Goal: Information Seeking & Learning: Learn about a topic

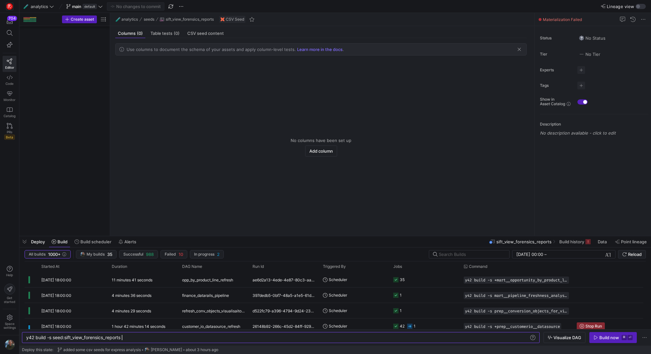
scroll to position [0, 96]
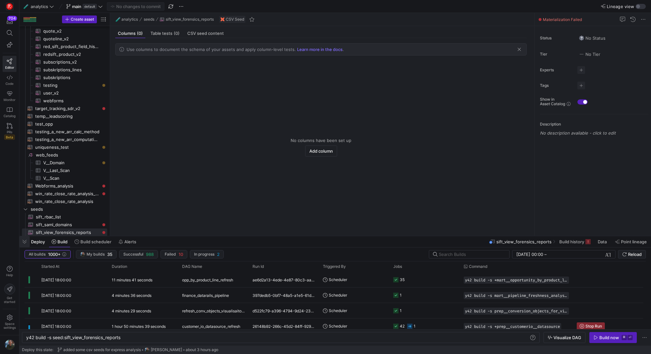
click at [26, 244] on span "button" at bounding box center [24, 241] width 10 height 11
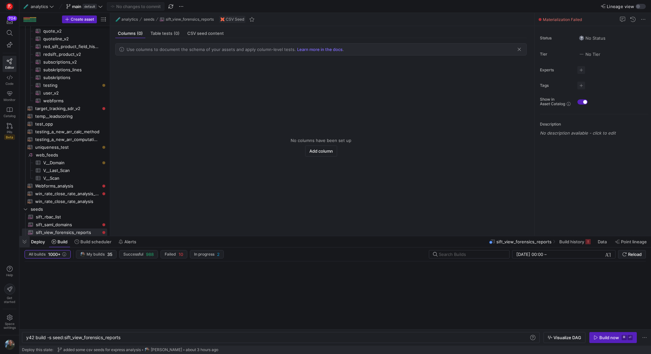
scroll to position [722, 0]
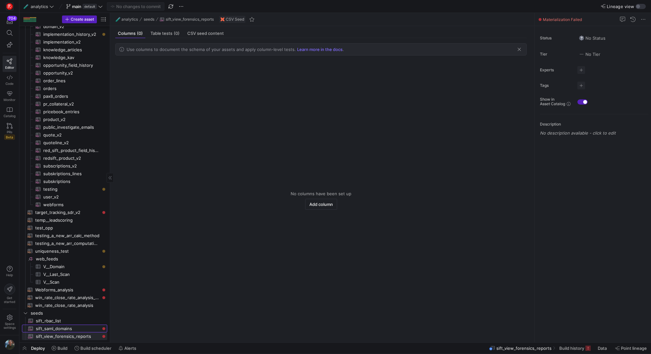
click at [78, 329] on span "sift_saml_domains​​​​​​" at bounding box center [68, 328] width 64 height 7
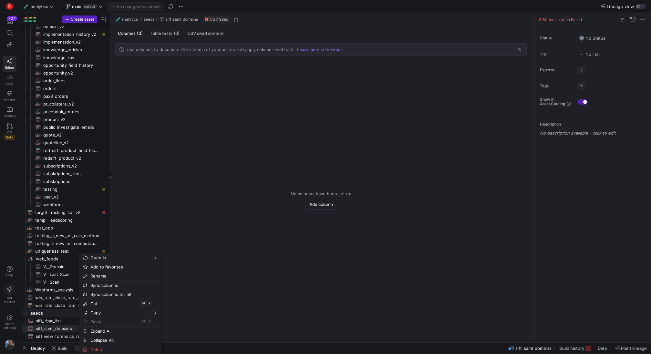
click at [45, 313] on span "seeds" at bounding box center [61, 313] width 60 height 7
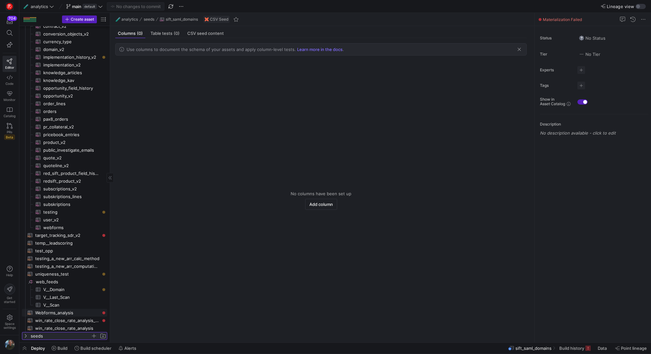
scroll to position [699, 0]
click at [48, 335] on span "seeds" at bounding box center [61, 336] width 60 height 7
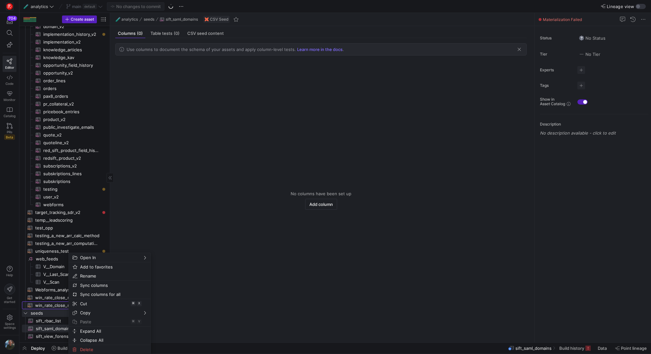
click at [56, 306] on span "win_rate_close_rate_analysis​​​​​​​​​​" at bounding box center [67, 305] width 65 height 7
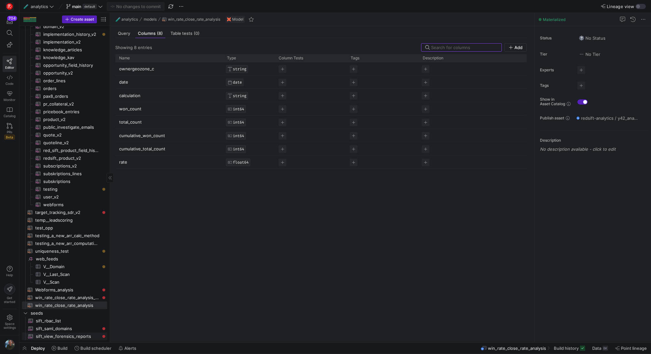
click at [57, 335] on span "sift_view_forensics_reports​​​​​​" at bounding box center [68, 336] width 64 height 7
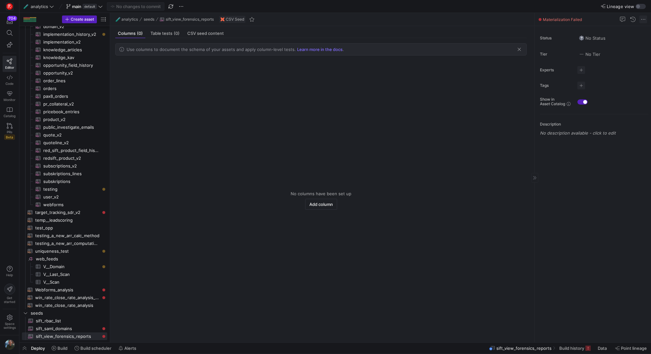
click at [643, 19] on span at bounding box center [644, 20] width 8 height 8
click at [610, 38] on span "Delete" at bounding box center [604, 39] width 13 height 5
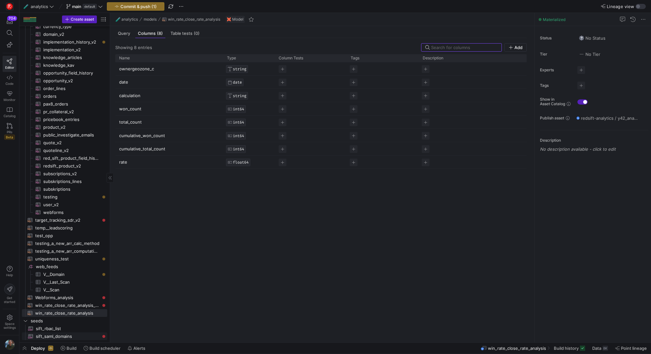
click at [78, 338] on span "sift_saml_domains​​​​​​" at bounding box center [68, 336] width 64 height 7
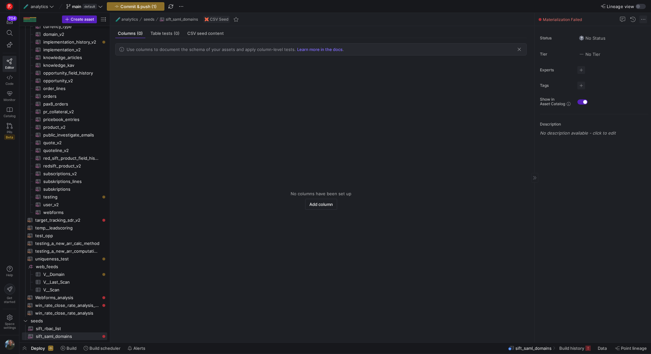
click at [646, 20] on span at bounding box center [644, 20] width 8 height 8
click at [621, 41] on span "Delete" at bounding box center [620, 39] width 45 height 5
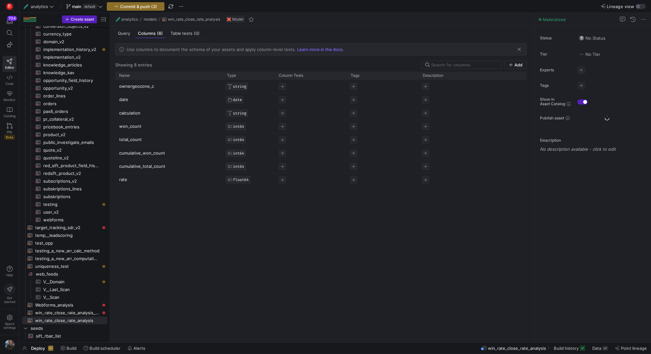
scroll to position [706, 0]
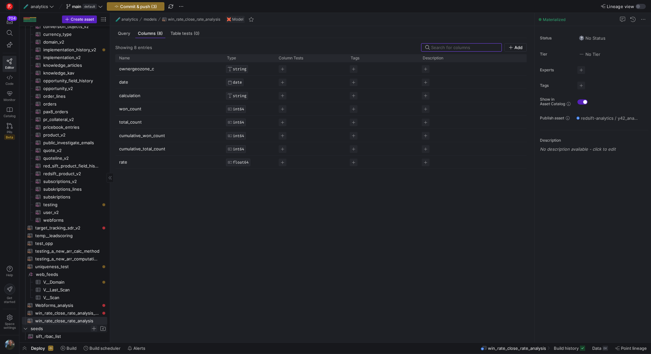
click at [95, 328] on span "Press SPACE to select this row." at bounding box center [94, 329] width 6 height 6
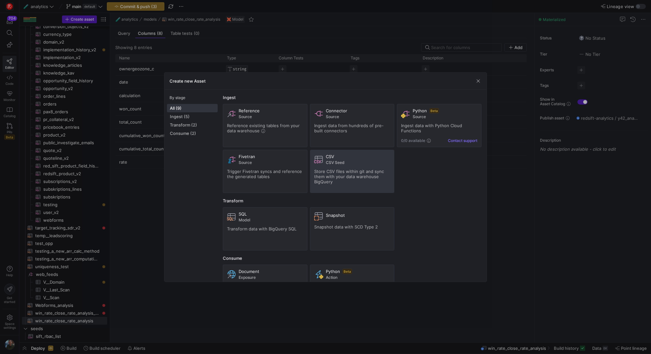
click at [355, 171] on span "Store CSV files within git and sync them with your data warehouse BigQuery" at bounding box center [349, 177] width 70 height 16
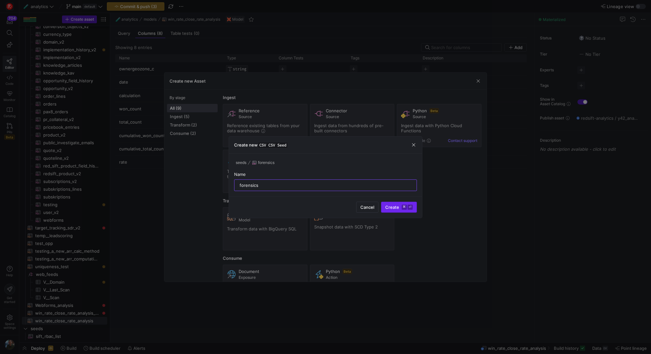
type input "forensics"
click at [394, 206] on span "Create ⌘ ⏎" at bounding box center [398, 207] width 27 height 5
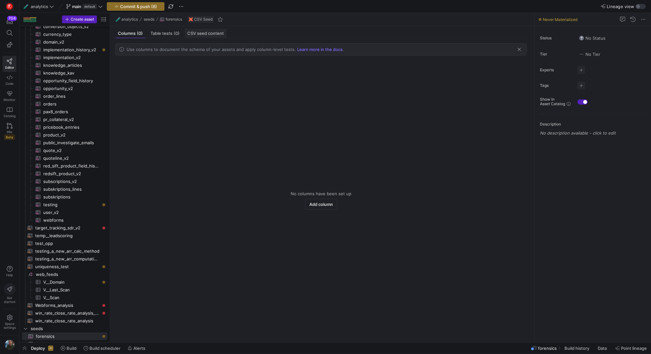
click at [212, 36] on div "CSV seed content" at bounding box center [206, 33] width 42 height 9
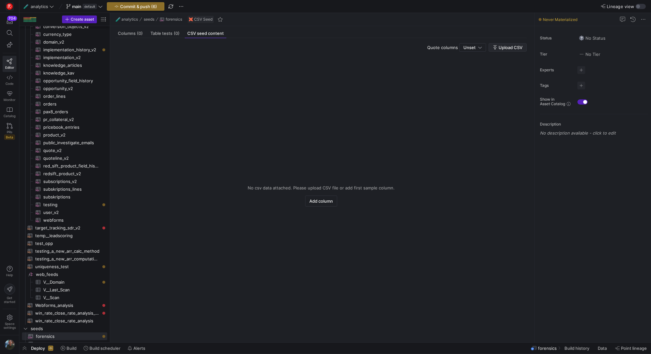
click at [517, 47] on span "Upload CSV" at bounding box center [511, 47] width 24 height 5
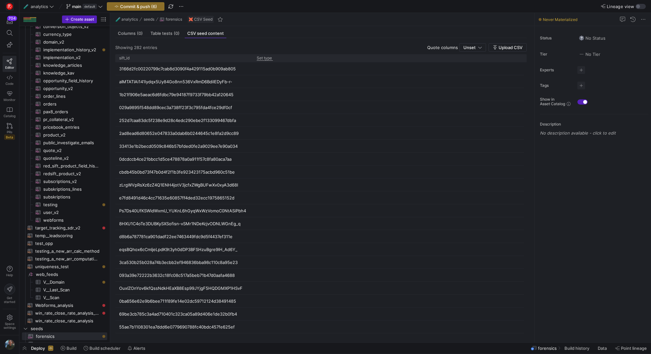
click at [262, 60] on p "Set type" at bounding box center [265, 58] width 16 height 5
click at [297, 76] on input "text" at bounding box center [293, 74] width 58 height 5
type input "STRING"
click at [345, 52] on div at bounding box center [325, 177] width 651 height 354
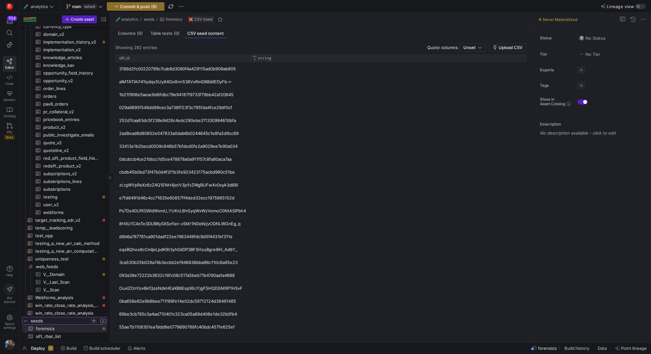
click at [95, 321] on span "Press SPACE to select this row." at bounding box center [94, 321] width 6 height 6
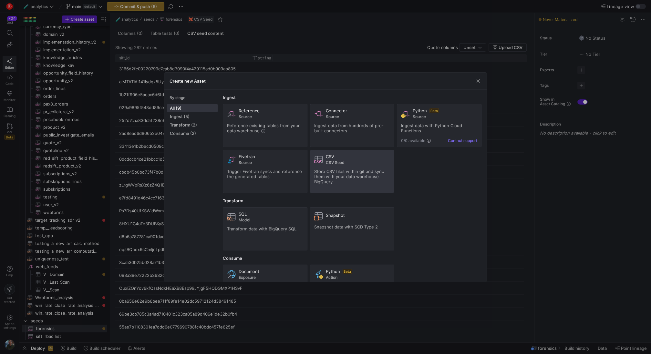
click at [344, 166] on div "CSV CSV Seed Store CSV files within git and sync them with your data warehouse …" at bounding box center [352, 171] width 76 height 35
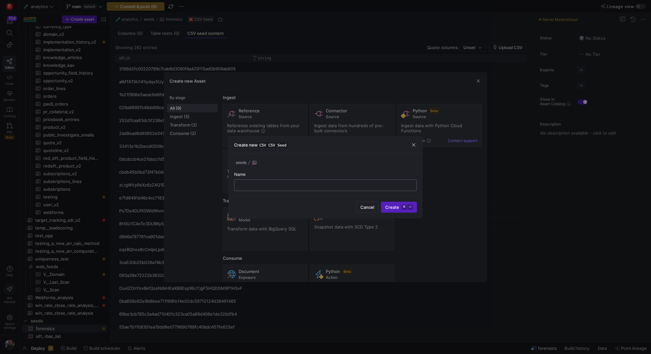
click at [296, 185] on input "text" at bounding box center [326, 185] width 172 height 5
type input "[PERSON_NAME]"
click at [402, 207] on kbd "⌘" at bounding box center [404, 207] width 5 height 5
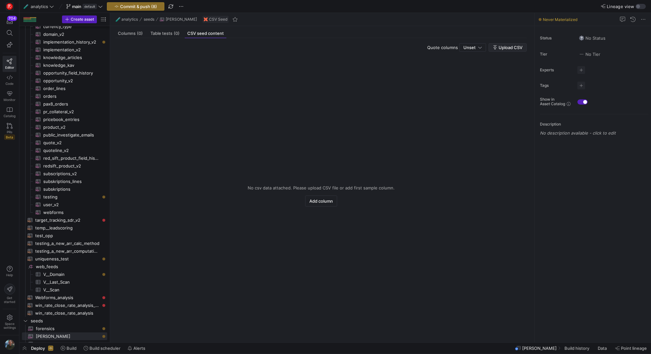
click at [513, 45] on span "Upload CSV" at bounding box center [511, 47] width 24 height 5
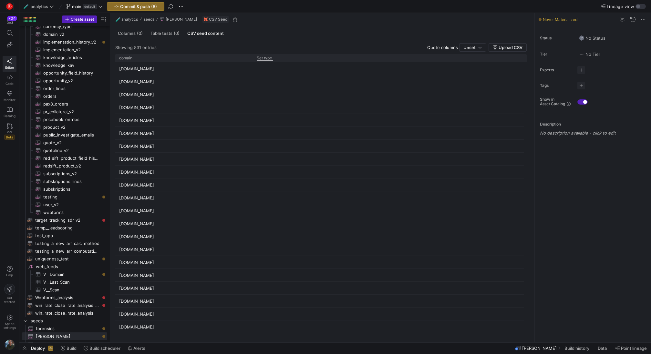
click at [270, 59] on p "Set type" at bounding box center [265, 58] width 16 height 5
click at [296, 69] on div "Datawarehouse column type" at bounding box center [293, 71] width 67 height 16
click at [296, 70] on div "Datawarehouse column type" at bounding box center [293, 71] width 67 height 16
click at [294, 75] on input "text" at bounding box center [293, 74] width 58 height 5
type input "STRING"
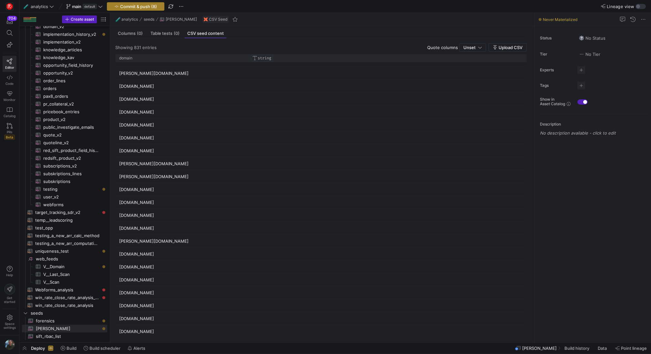
click at [147, 9] on span "button" at bounding box center [135, 7] width 57 height 8
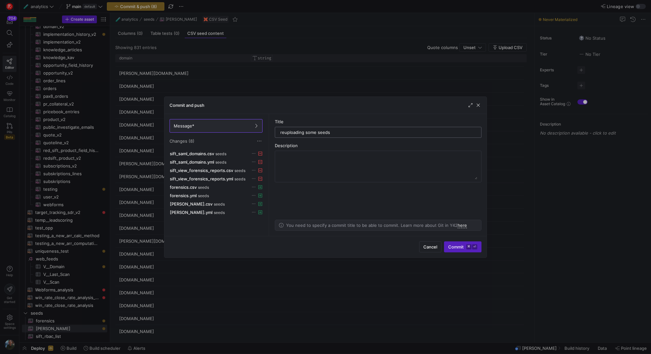
click at [285, 133] on input "reuploading some seeds" at bounding box center [378, 132] width 196 height 5
click at [428, 132] on input "re-uploading some seeds" at bounding box center [378, 132] width 196 height 5
type input "re-uploading some seeds for express analysis"
click at [454, 246] on span "Commit ⌘ ⏎" at bounding box center [462, 247] width 29 height 5
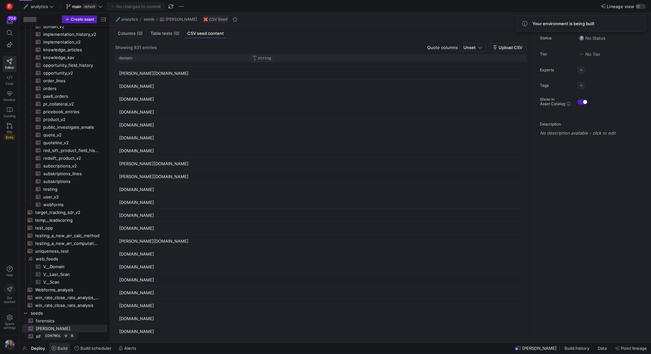
click at [60, 349] on span "Build" at bounding box center [62, 348] width 10 height 5
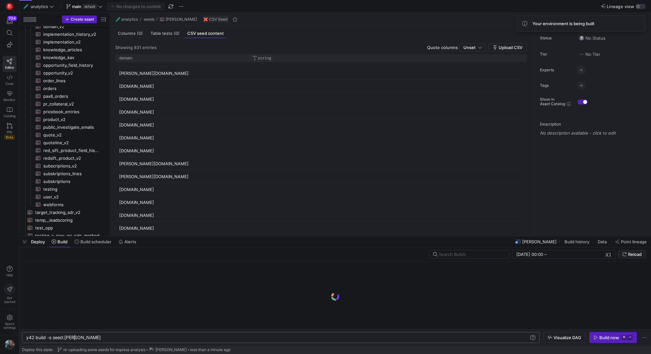
click at [90, 336] on div "y42 build -s seed:[PERSON_NAME]" at bounding box center [278, 337] width 504 height 5
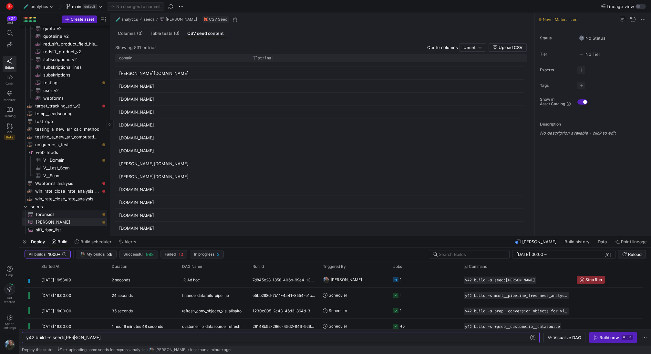
click at [63, 213] on span "forensics​​​​​​" at bounding box center [68, 214] width 64 height 7
type textarea "y42 build -s seed:forensics"
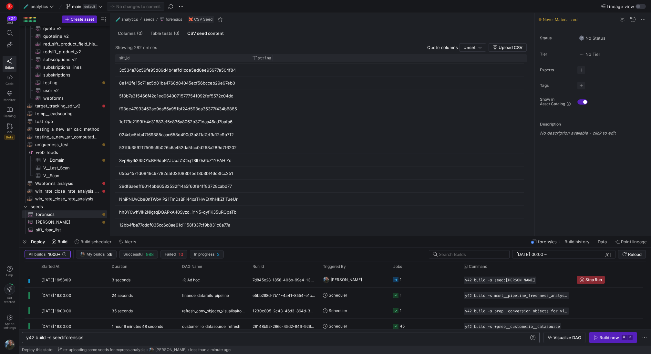
click at [97, 338] on div "y42 build -s seed:forensics" at bounding box center [278, 337] width 504 height 5
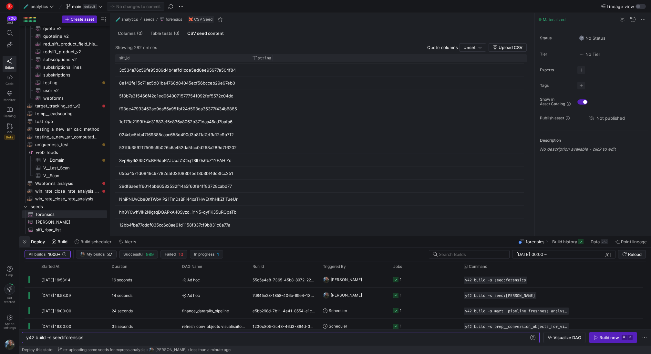
click at [26, 241] on span "button" at bounding box center [24, 241] width 10 height 11
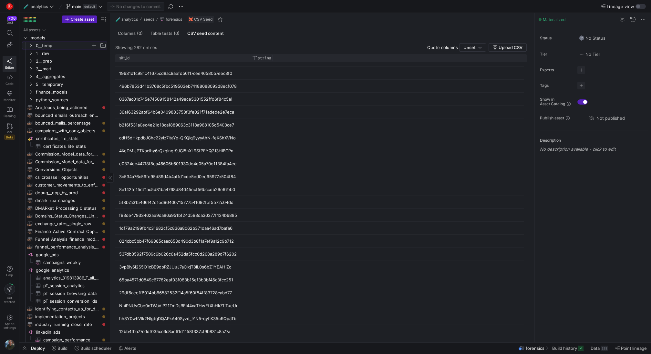
click at [59, 43] on span "0__temp" at bounding box center [63, 45] width 55 height 7
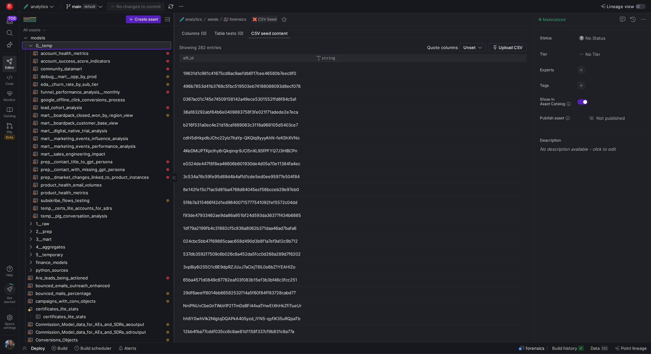
drag, startPoint x: 109, startPoint y: 140, endPoint x: 173, endPoint y: 141, distance: 64.0
click at [174, 141] on div at bounding box center [174, 178] width 0 height 330
click at [109, 83] on span "eda__churn_rate_by_sub_tier​​​​​​​​​​" at bounding box center [102, 84] width 123 height 7
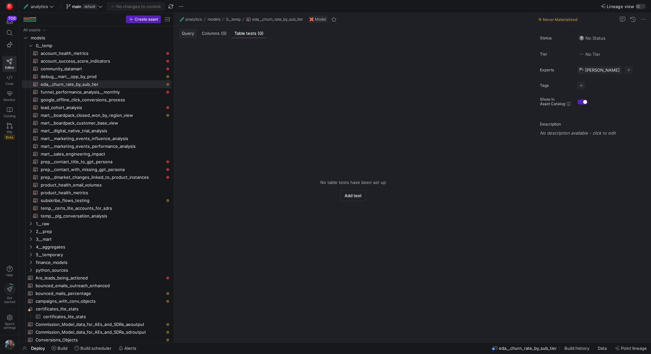
click at [192, 37] on div "Query" at bounding box center [187, 33] width 17 height 9
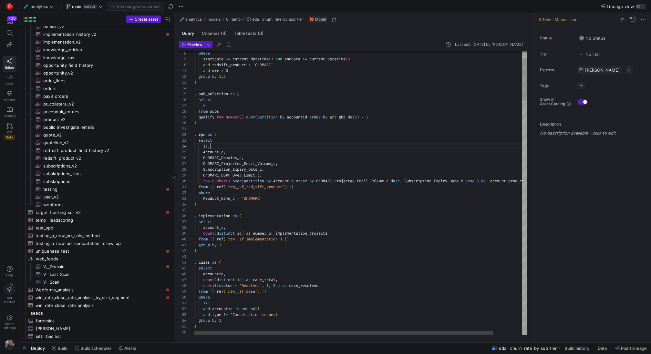
scroll to position [17, 16]
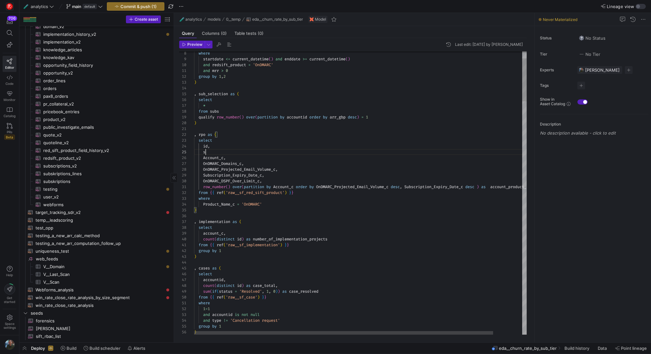
scroll to position [23, 9]
type textarea ", rpo as ( select id, Account_c, OnDMARC_Domains_c, OnDMARC_Projected_Email_Vol…"
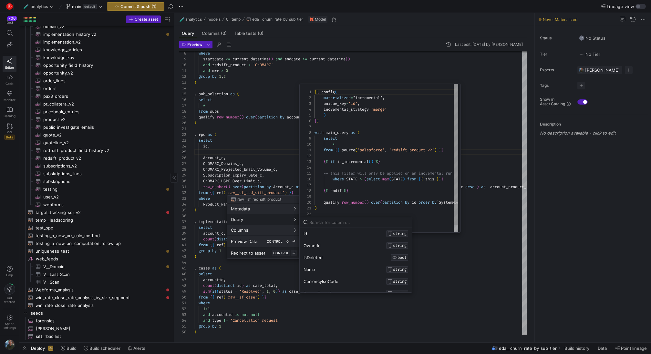
scroll to position [58, 0]
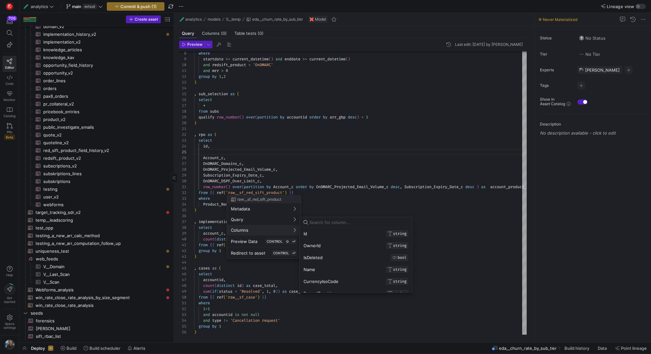
click at [325, 222] on input at bounding box center [358, 222] width 99 height 5
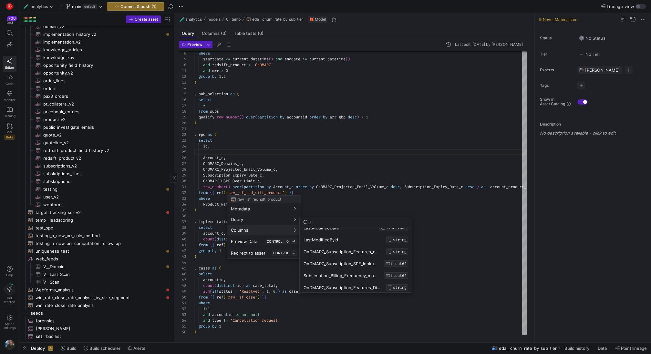
type input "s"
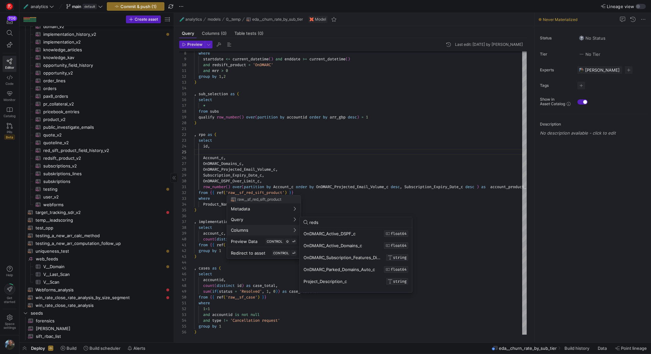
scroll to position [0, 0]
click at [327, 223] on input "reds" at bounding box center [358, 222] width 99 height 5
type input "account"
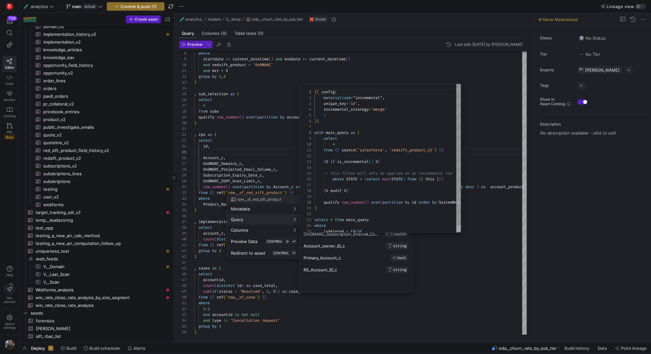
scroll to position [58, 0]
click at [214, 152] on div at bounding box center [325, 177] width 651 height 354
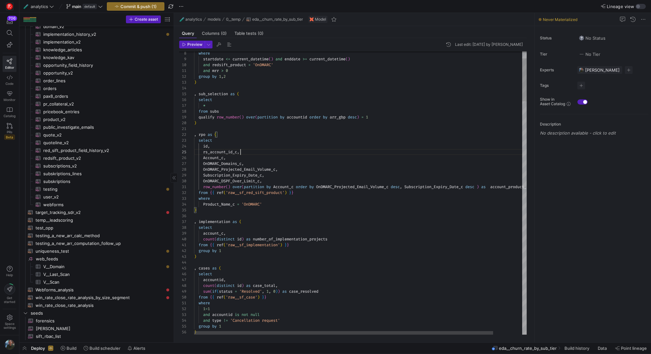
scroll to position [6, 102]
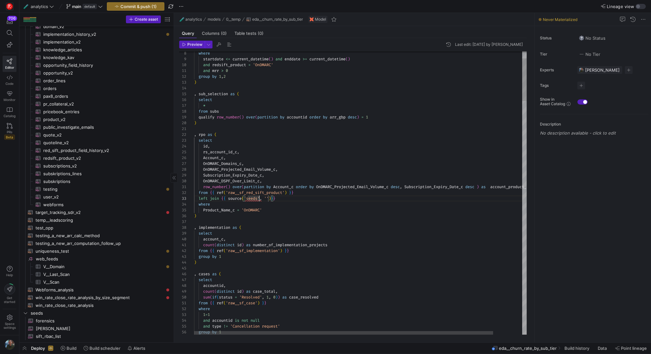
scroll to position [12, 65]
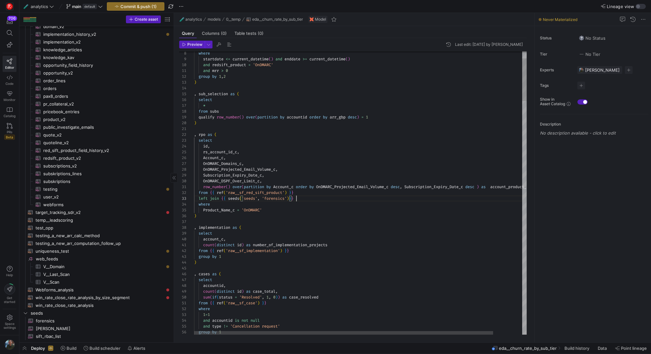
scroll to position [12, 102]
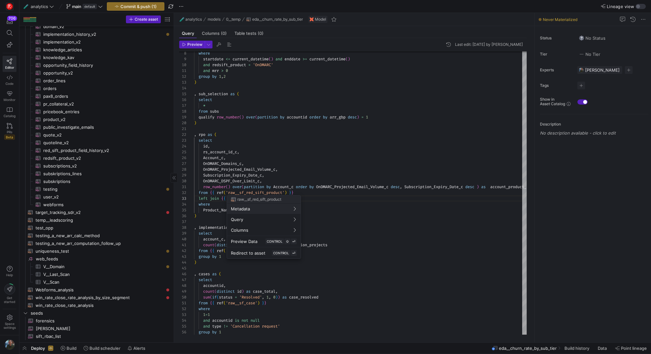
click at [333, 199] on div at bounding box center [325, 177] width 651 height 354
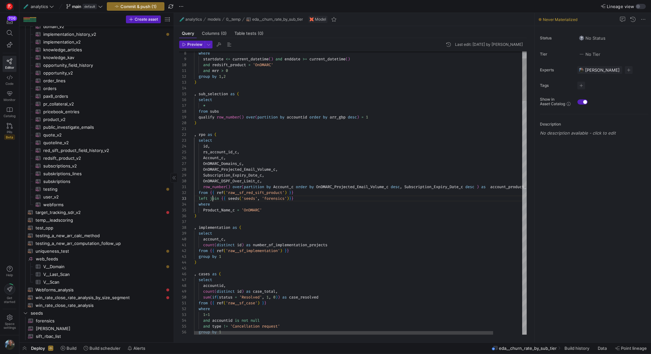
drag, startPoint x: 306, startPoint y: 196, endPoint x: 226, endPoint y: 197, distance: 80.1
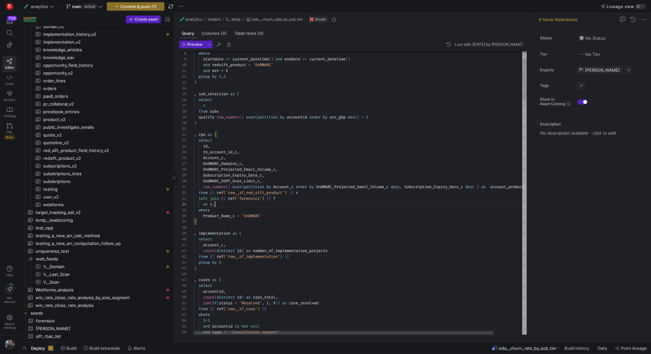
scroll to position [17, 21]
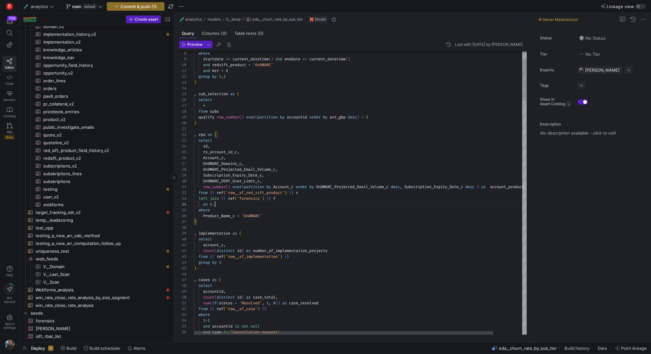
drag, startPoint x: 289, startPoint y: 205, endPoint x: 185, endPoint y: 199, distance: 104.2
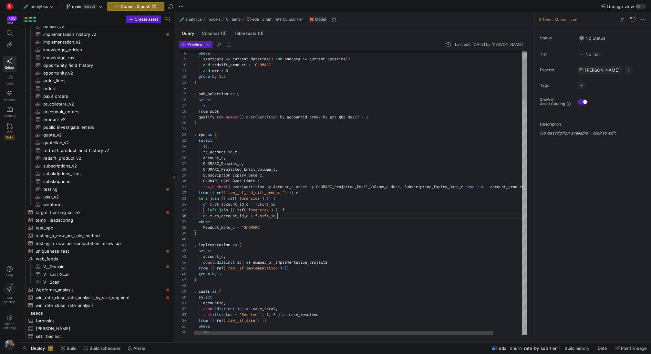
scroll to position [29, 84]
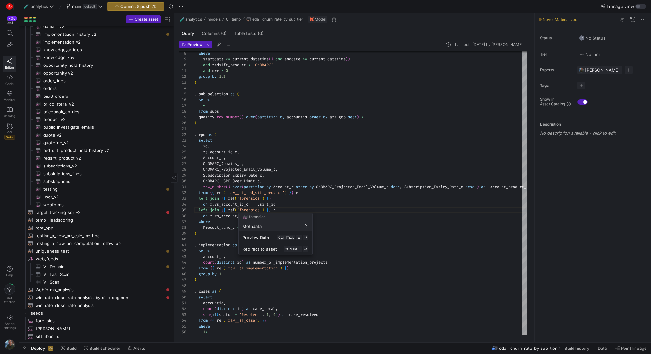
click at [278, 205] on div at bounding box center [325, 177] width 651 height 354
click at [263, 210] on div at bounding box center [325, 177] width 651 height 354
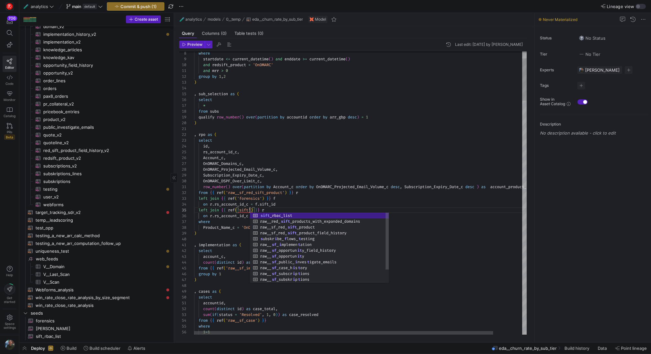
scroll to position [23, 79]
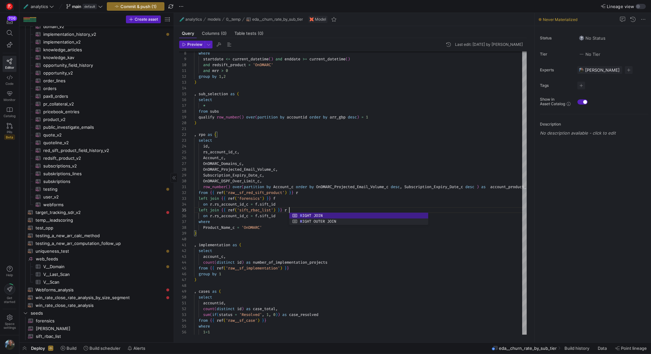
scroll to position [23, 98]
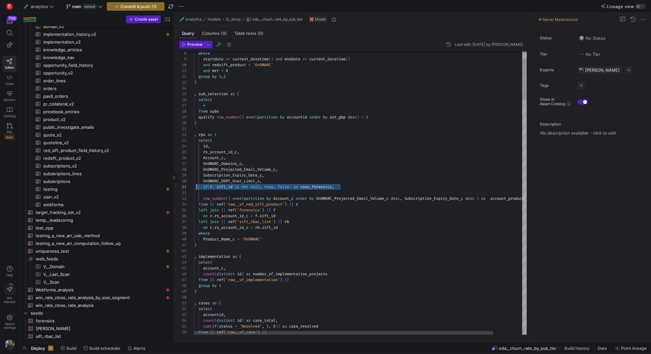
scroll to position [0, 7]
drag, startPoint x: 344, startPoint y: 187, endPoint x: 202, endPoint y: 186, distance: 142.1
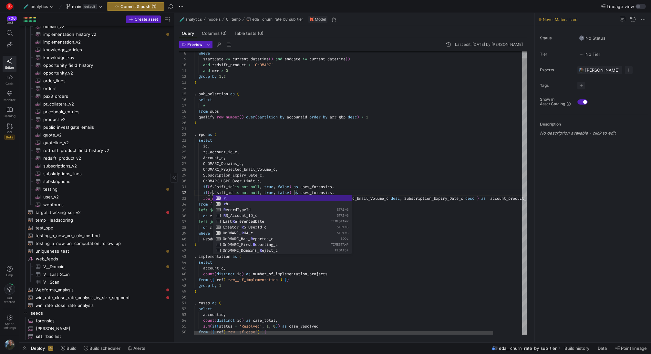
scroll to position [6, 21]
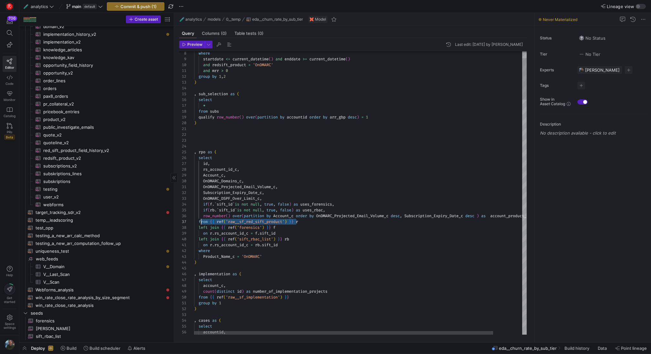
scroll to position [35, 5]
drag, startPoint x: 297, startPoint y: 222, endPoint x: 199, endPoint y: 219, distance: 98.2
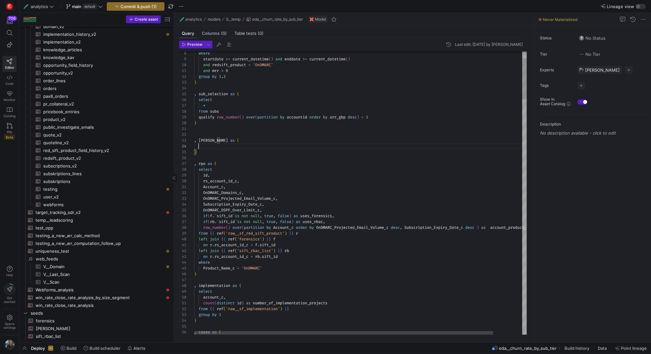
scroll to position [17, 102]
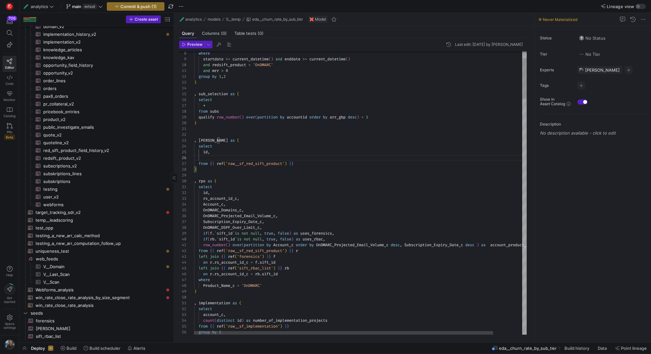
scroll to position [35, 14]
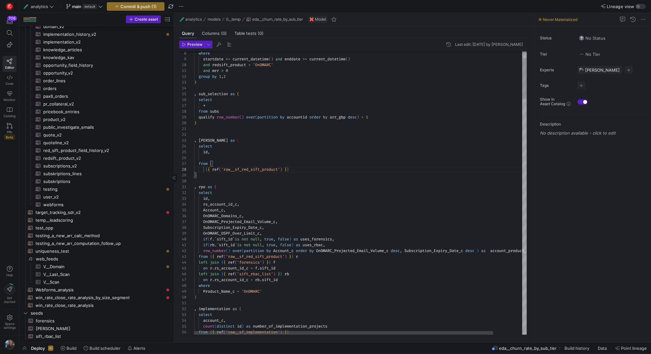
scroll to position [47, 9]
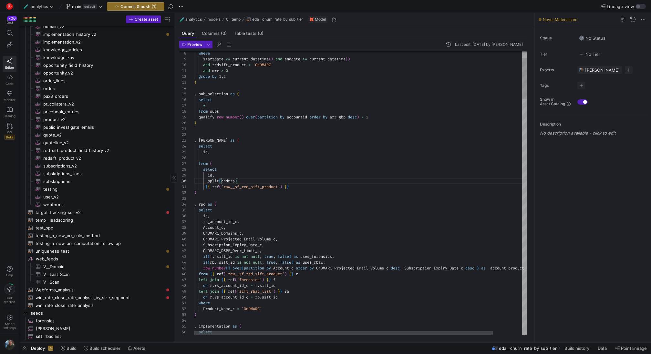
scroll to position [52, 44]
type textarea ", [PERSON_NAME] as ( select id, from ( select id, [GEOGRAPHIC_DATA](ondmrac)"
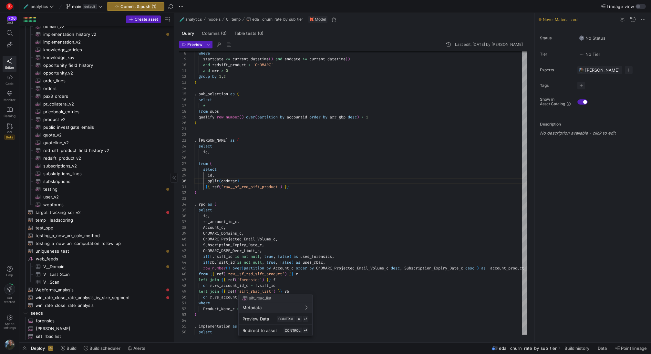
click at [328, 239] on div at bounding box center [325, 177] width 651 height 354
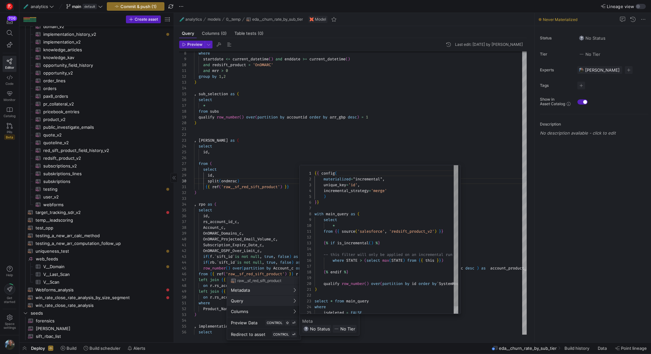
scroll to position [58, 0]
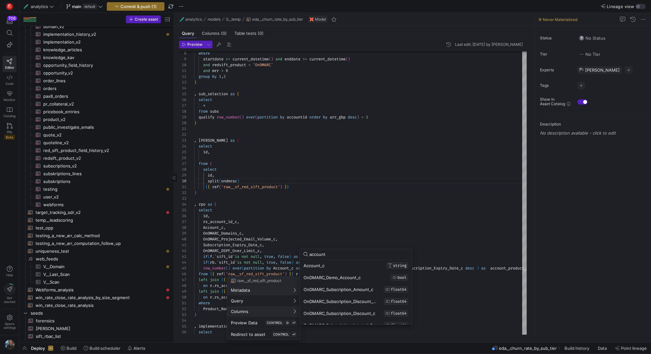
click at [336, 255] on input "account" at bounding box center [358, 254] width 99 height 5
type input "domain"
click at [240, 181] on div at bounding box center [325, 177] width 651 height 354
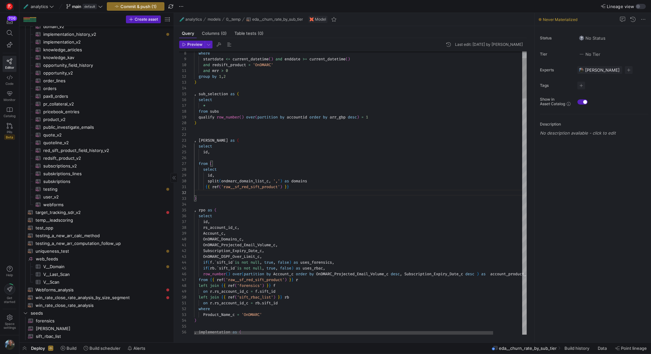
scroll to position [6, 7]
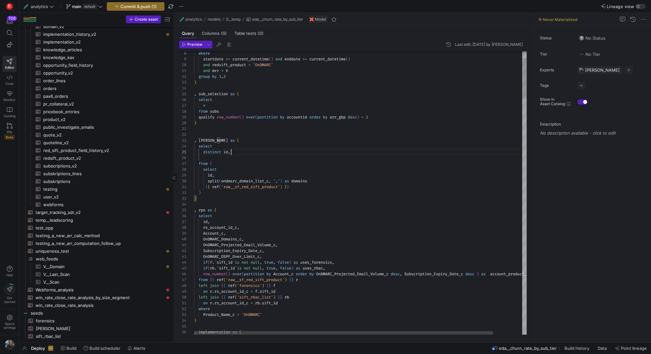
scroll to position [23, 35]
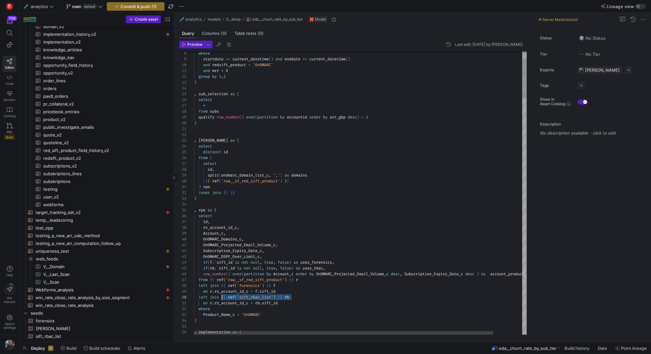
scroll to position [52, 26]
drag, startPoint x: 297, startPoint y: 298, endPoint x: 221, endPoint y: 298, distance: 76.2
drag, startPoint x: 240, startPoint y: 191, endPoint x: 224, endPoint y: 191, distance: 15.8
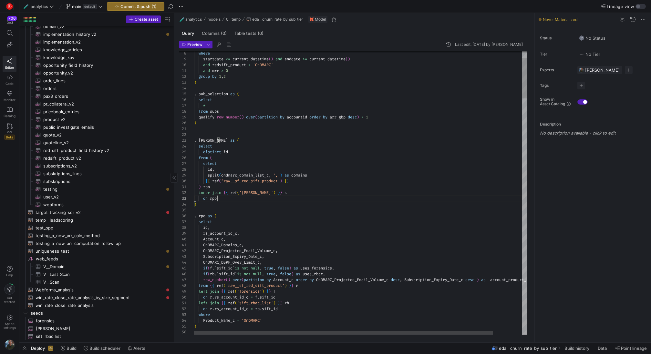
scroll to position [12, 26]
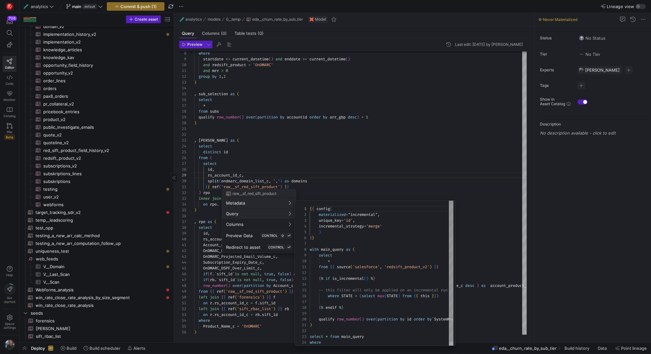
scroll to position [58, 0]
click at [367, 157] on div at bounding box center [325, 177] width 651 height 354
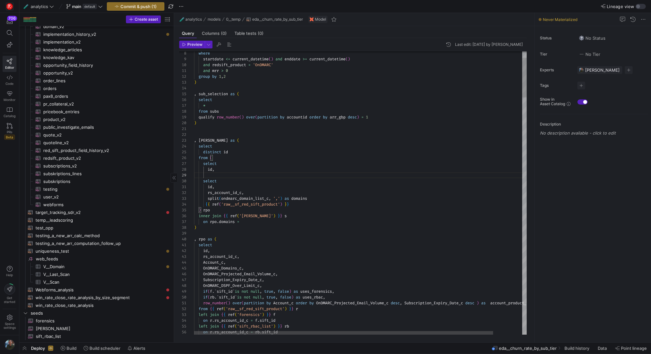
scroll to position [12, 116]
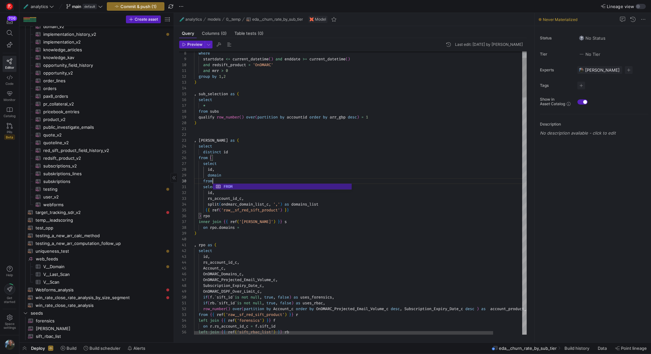
scroll to position [52, 21]
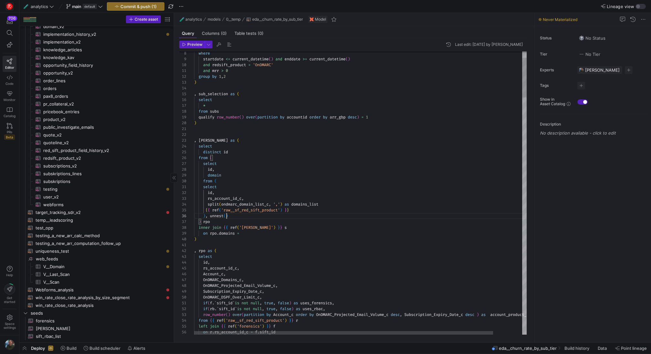
scroll to position [29, 33]
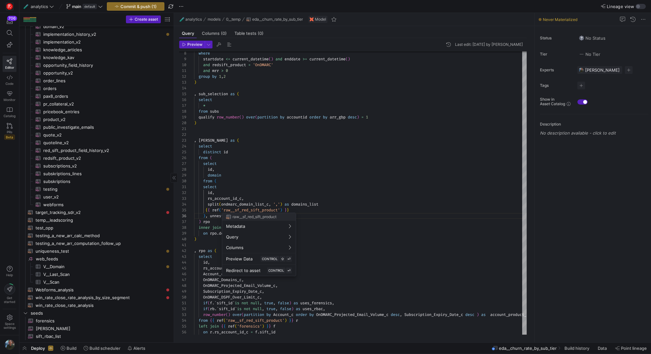
click at [214, 165] on div at bounding box center [325, 177] width 651 height 354
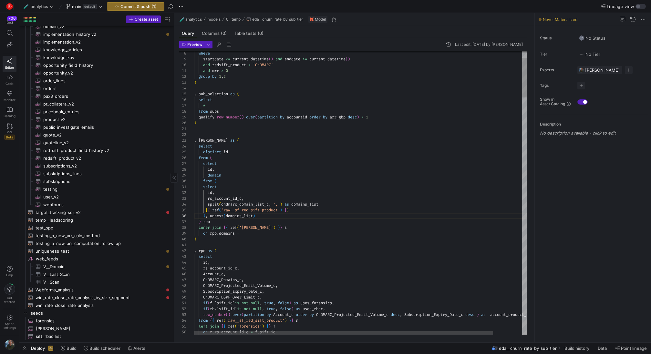
scroll to position [47, 28]
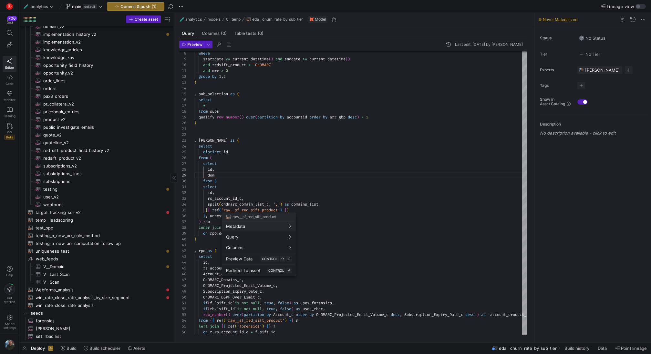
click at [308, 179] on div at bounding box center [325, 177] width 651 height 354
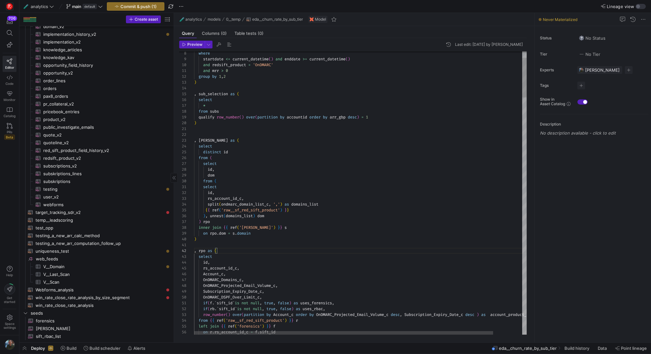
scroll to position [47, 2]
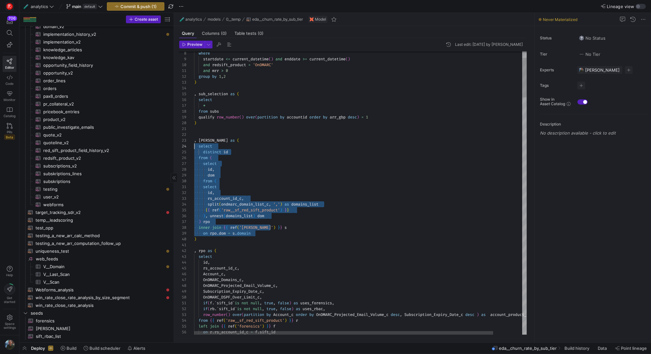
scroll to position [17, 0]
drag, startPoint x: 264, startPoint y: 235, endPoint x: 182, endPoint y: 146, distance: 120.9
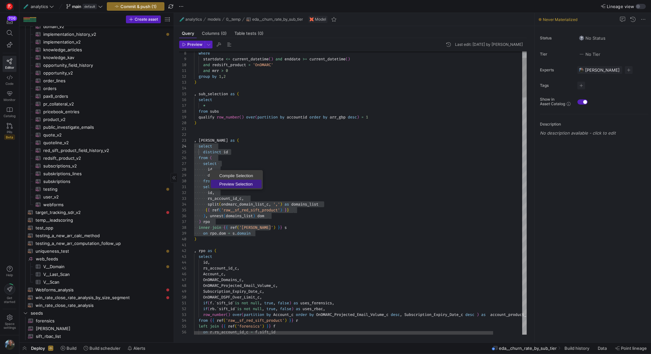
click at [229, 185] on span "Preview Selection" at bounding box center [236, 184] width 51 height 4
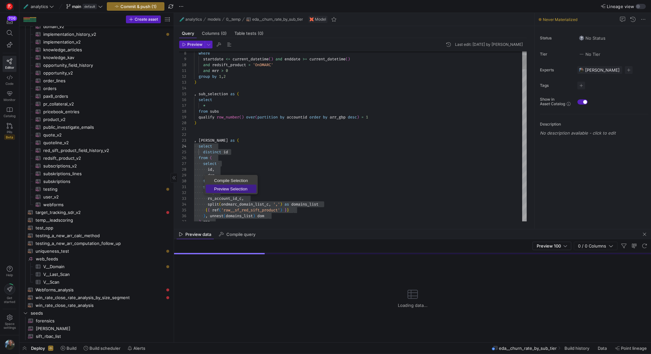
click at [224, 190] on span "Preview Selection" at bounding box center [231, 189] width 51 height 4
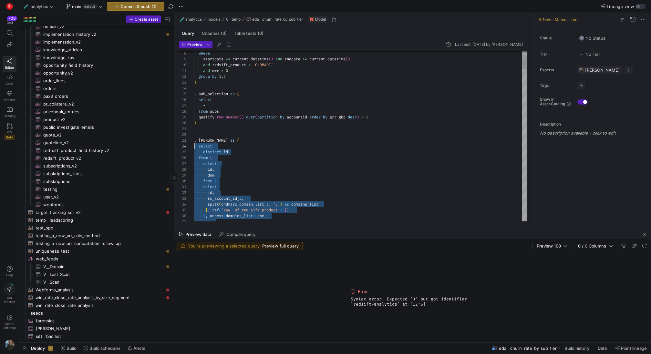
scroll to position [6, 21]
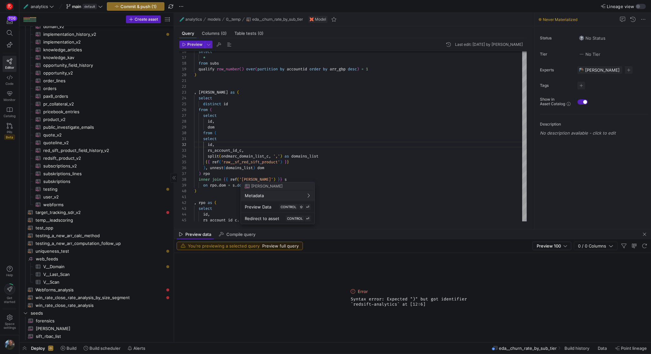
click at [217, 172] on div at bounding box center [325, 177] width 651 height 354
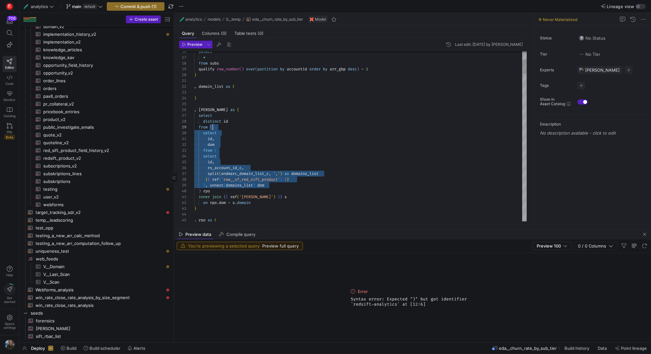
scroll to position [47, 16]
drag, startPoint x: 276, startPoint y: 184, endPoint x: 211, endPoint y: 129, distance: 85.4
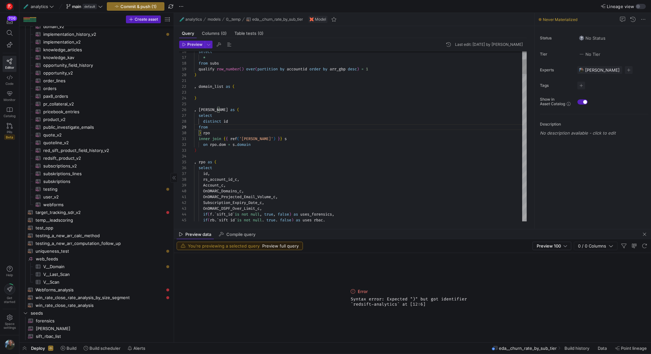
scroll to position [12, 0]
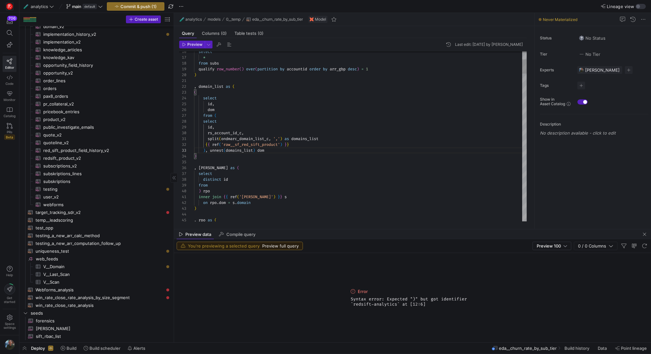
scroll to position [12, 2]
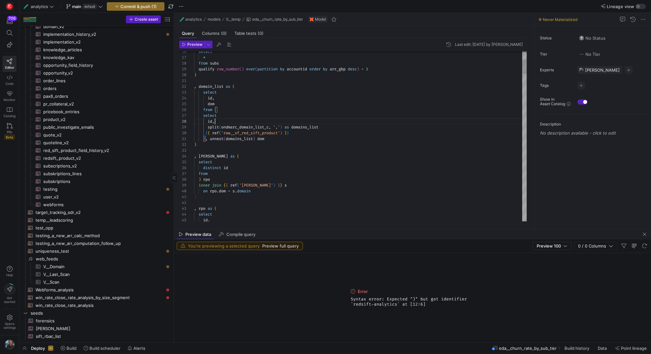
scroll to position [41, 21]
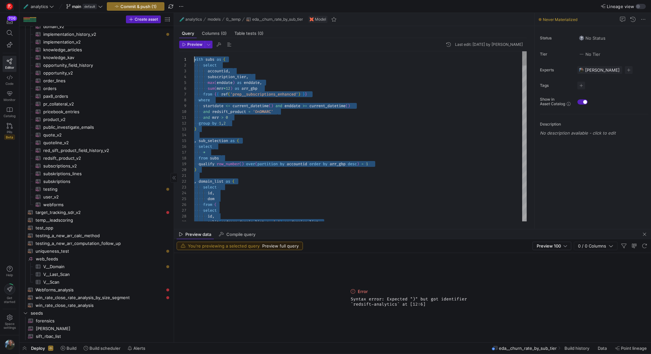
drag, startPoint x: 246, startPoint y: 203, endPoint x: 196, endPoint y: -15, distance: 223.1
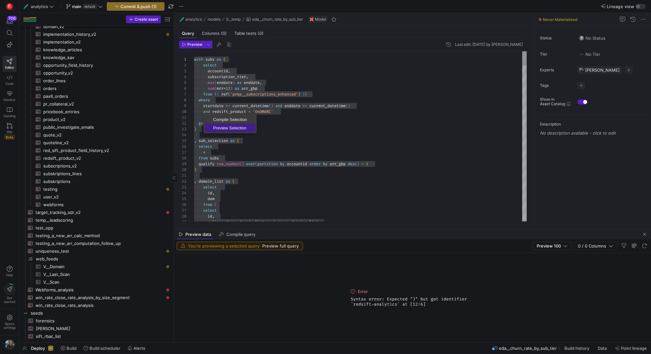
click at [226, 127] on span "Preview Selection" at bounding box center [230, 128] width 51 height 4
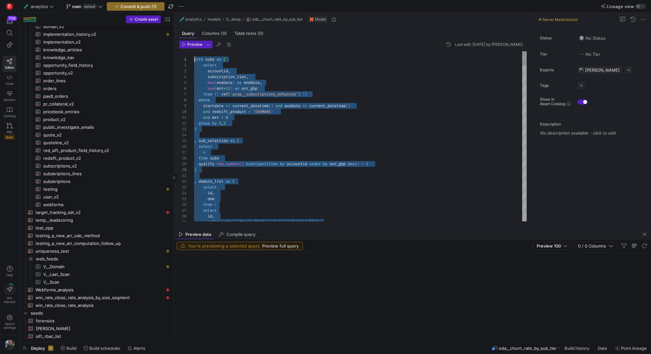
scroll to position [0, 0]
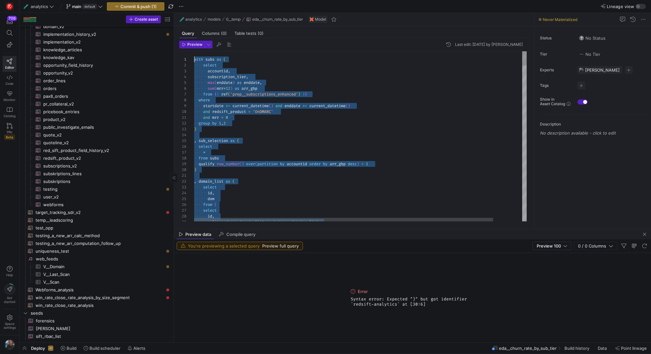
drag, startPoint x: 249, startPoint y: 204, endPoint x: 228, endPoint y: -38, distance: 243.2
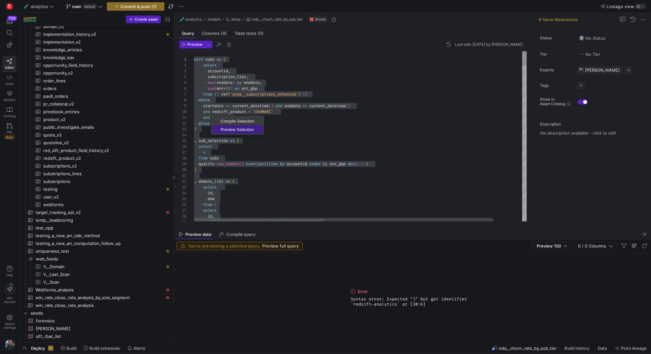
click at [237, 130] on span "Preview Selection" at bounding box center [237, 130] width 51 height 4
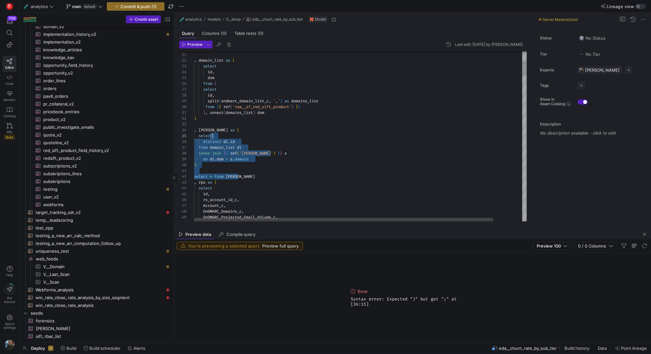
scroll to position [6, 0]
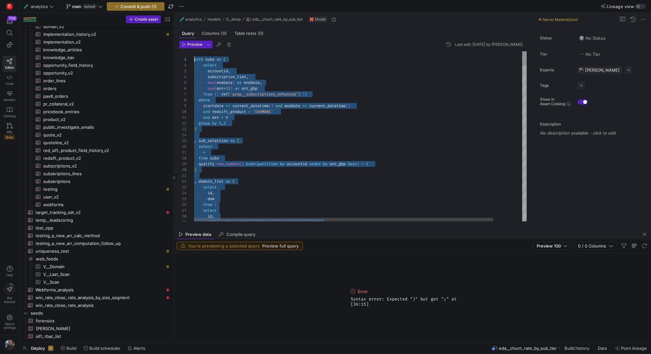
drag, startPoint x: 246, startPoint y: 177, endPoint x: 171, endPoint y: 14, distance: 179.8
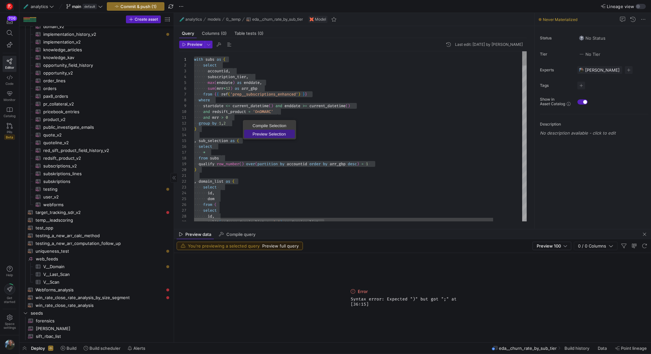
click at [268, 135] on span "Preview Selection" at bounding box center [269, 134] width 51 height 4
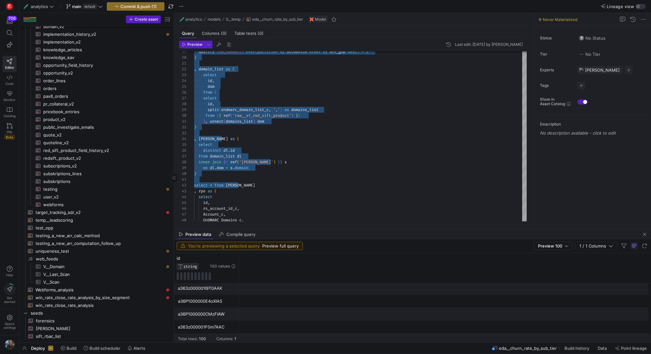
scroll to position [858, 0]
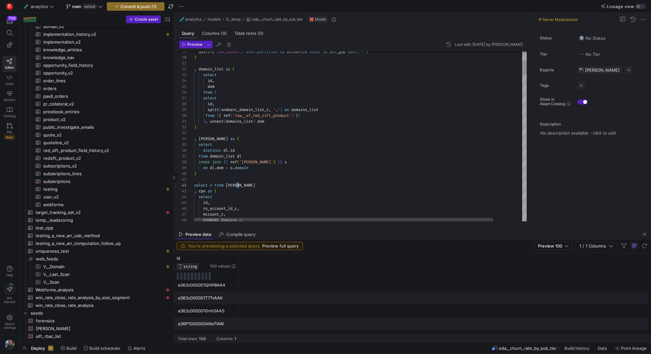
scroll to position [6, 0]
drag, startPoint x: 249, startPoint y: 186, endPoint x: 175, endPoint y: 185, distance: 73.6
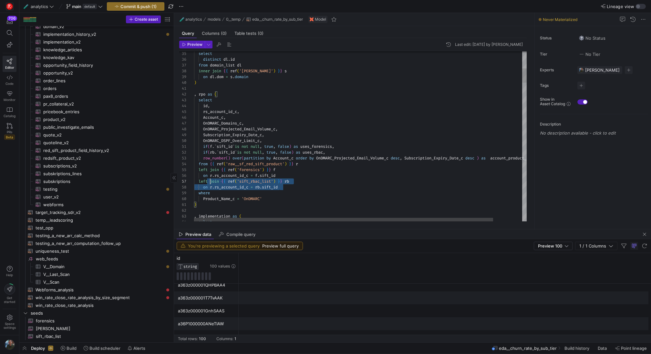
scroll to position [35, 0]
drag, startPoint x: 294, startPoint y: 188, endPoint x: 176, endPoint y: 179, distance: 117.9
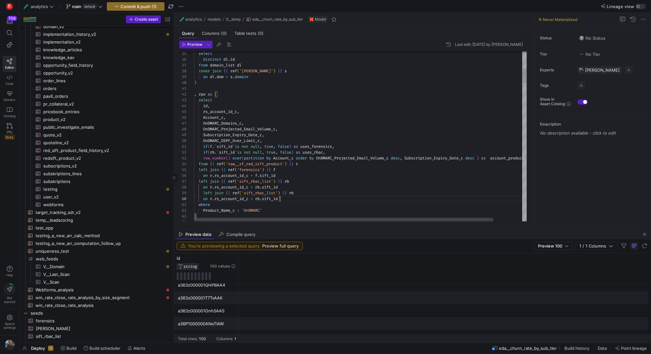
drag, startPoint x: 287, startPoint y: 194, endPoint x: 224, endPoint y: 194, distance: 62.7
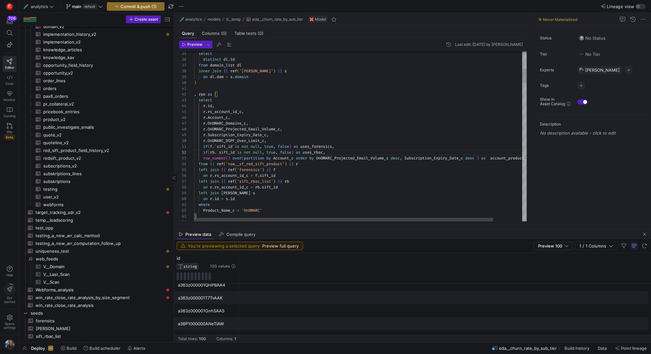
scroll to position [12, 9]
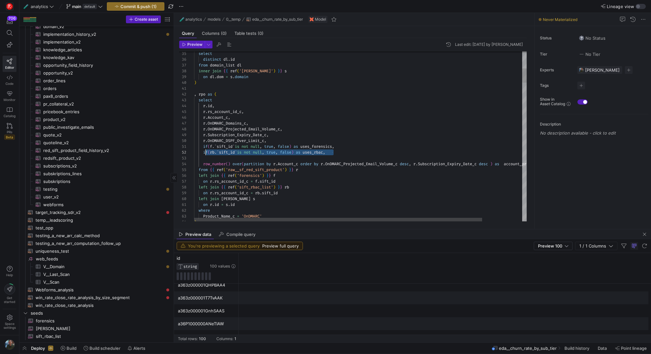
drag, startPoint x: 336, startPoint y: 152, endPoint x: 203, endPoint y: 151, distance: 132.1
drag, startPoint x: 216, startPoint y: 158, endPoint x: 224, endPoint y: 158, distance: 8.1
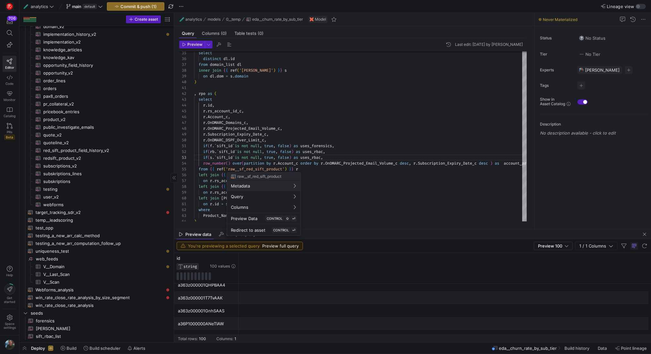
click at [367, 188] on div at bounding box center [325, 177] width 651 height 354
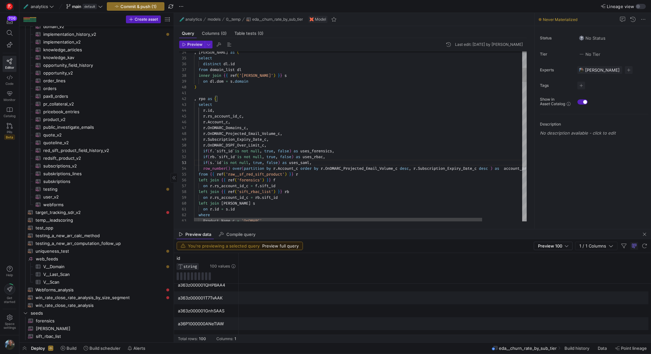
scroll to position [52, 74]
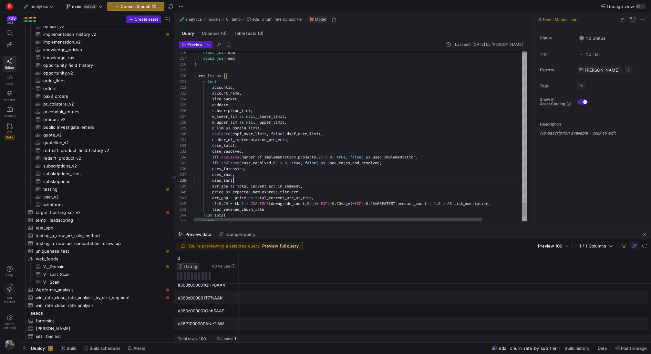
scroll to position [41, 42]
click at [195, 45] on span "Preview" at bounding box center [194, 44] width 15 height 5
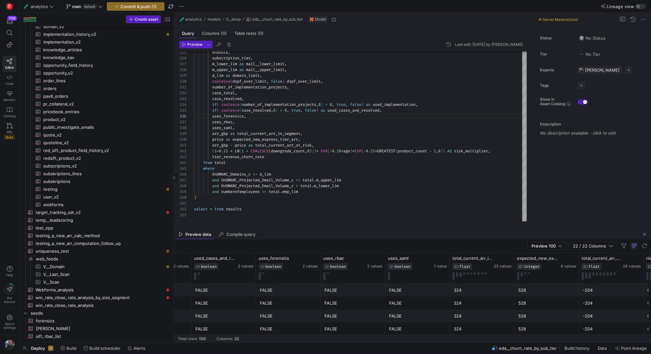
scroll to position [0, 762]
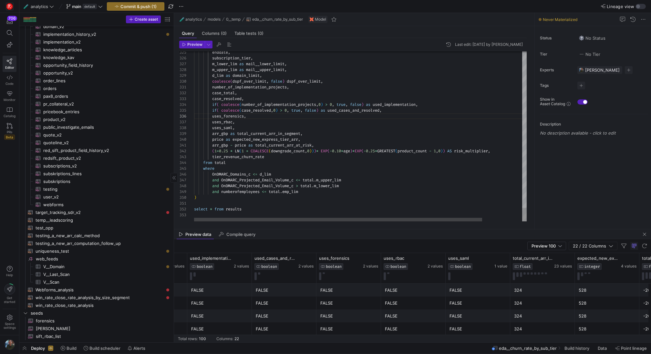
type textarea "select accountid, account_name, size_bucket, enddate, subscription_tier, m_lowe…"
click at [126, 3] on span "button" at bounding box center [135, 7] width 57 height 8
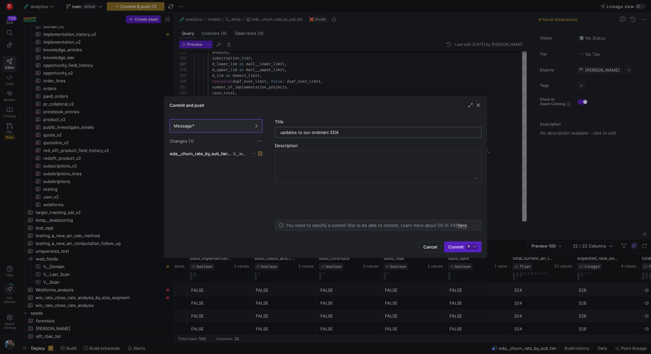
click at [328, 133] on input "updates to our ondmarc EDA" at bounding box center [378, 132] width 196 height 5
type input "updates to our ondmarc express EDA"
click at [462, 236] on div "Cancel Commit ⌘ ⏎" at bounding box center [325, 247] width 322 height 22
click at [461, 245] on span "Commit ⌘ ⏎" at bounding box center [462, 247] width 29 height 5
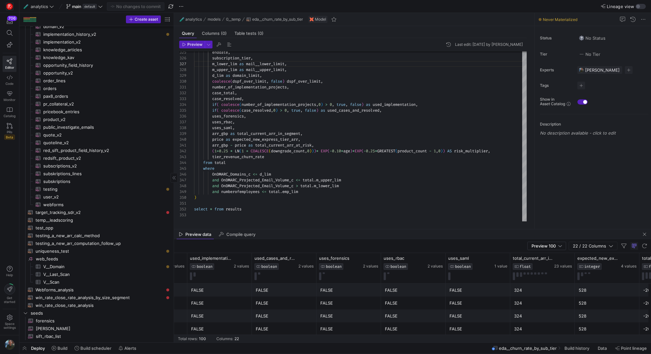
scroll to position [0, 946]
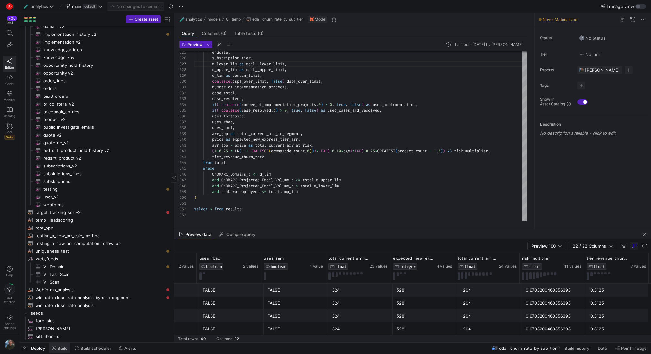
click at [66, 349] on span "Build" at bounding box center [62, 348] width 10 height 5
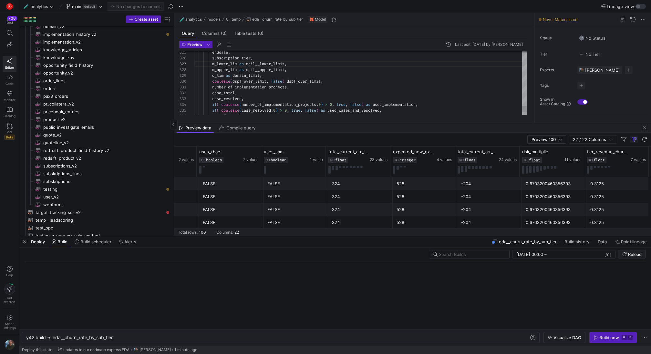
scroll to position [0, 87]
click at [133, 343] on div "y42 build -s eda__churn_rate_by_sub_tier y42 build -s eda__churn_rate_by_sub_ti…" at bounding box center [281, 337] width 518 height 11
click at [136, 342] on div "y42 build -s eda__churn_rate_by_sub_tier y42 build -s eda__churn_rate_by_sub_ti…" at bounding box center [281, 337] width 518 height 11
click at [139, 341] on div "y42 build -s eda__churn_rate_by_sub_tier y42 build -s eda__churn_rate_by_sub_ti…" at bounding box center [281, 337] width 518 height 11
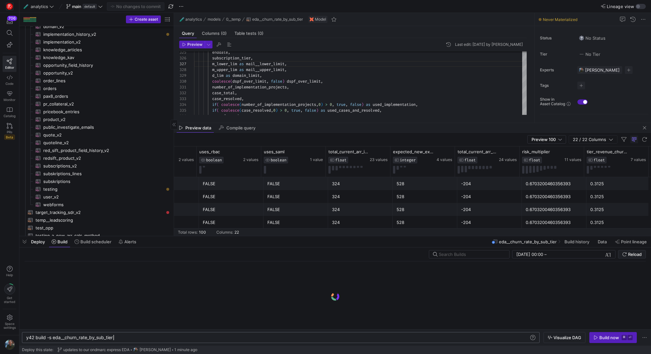
click at [144, 339] on div "y42 build -s eda__churn_rate_by_sub_tier" at bounding box center [278, 337] width 504 height 5
